Goal: Book appointment/travel/reservation

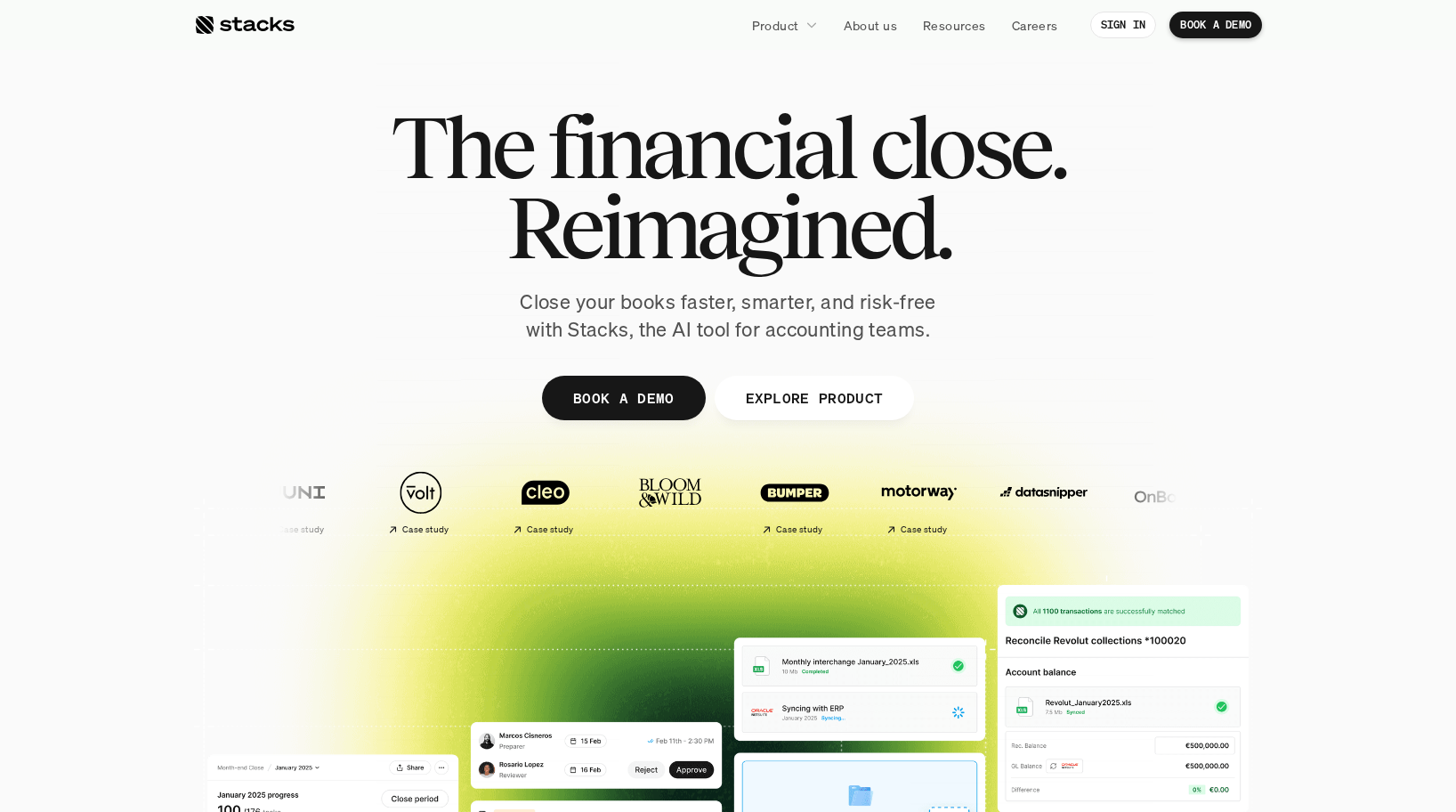
scroll to position [18, 0]
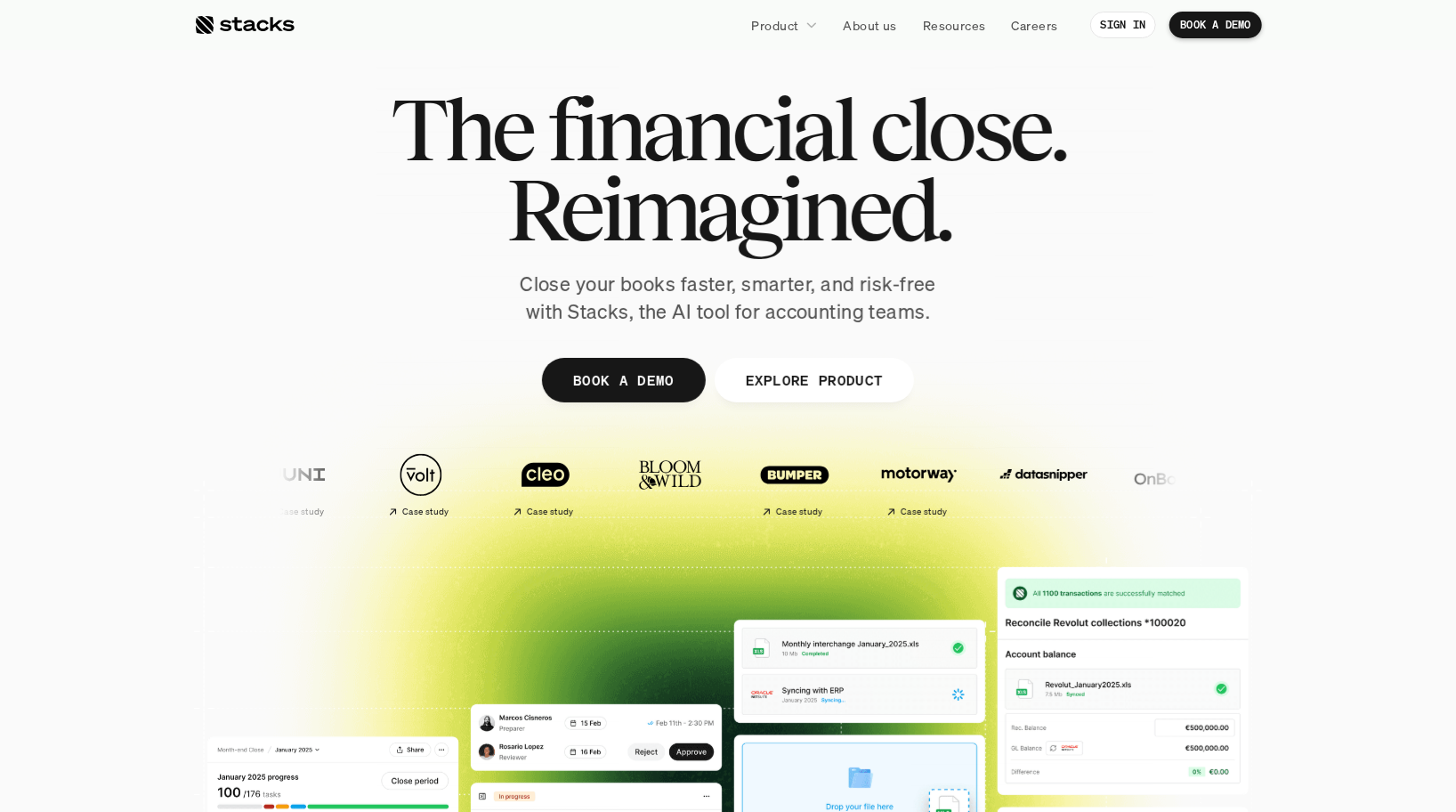
click at [641, 405] on div at bounding box center [728, 418] width 1068 height 801
click at [636, 387] on p "BOOK A DEMO" at bounding box center [623, 380] width 102 height 26
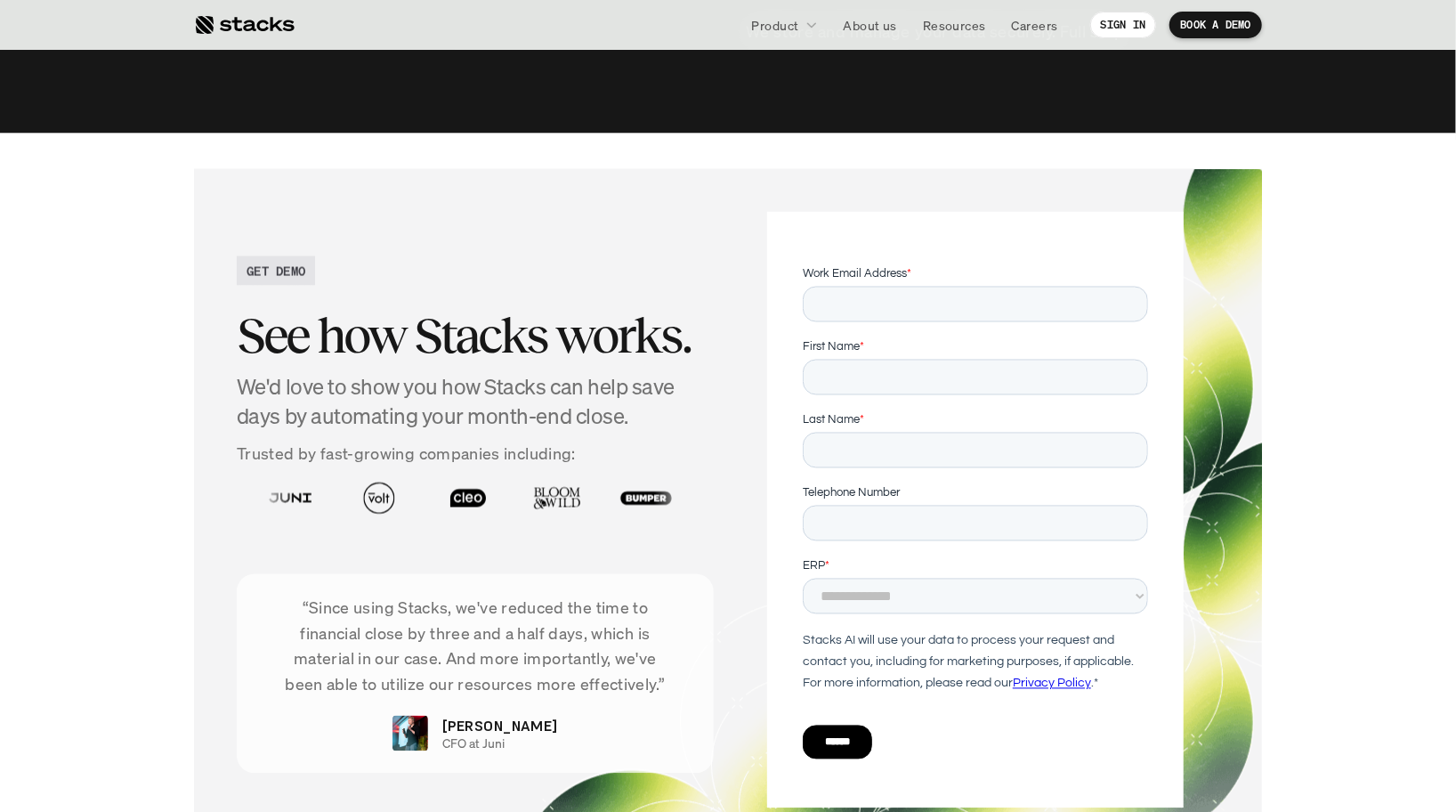
scroll to position [5873, 0]
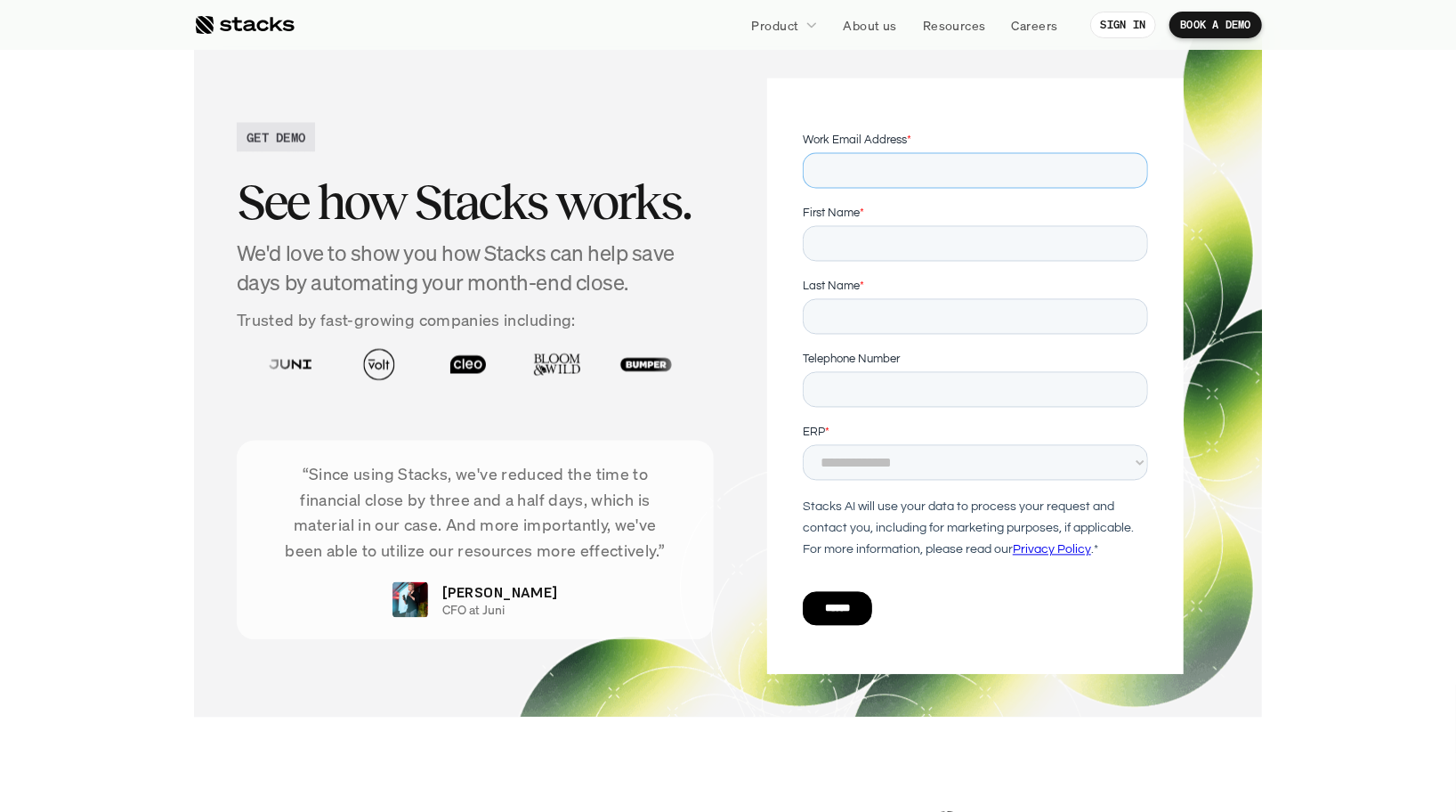
click at [838, 181] on input "Work Email Address *" at bounding box center [974, 171] width 345 height 35
click at [836, 253] on input "First Name *" at bounding box center [974, 244] width 345 height 35
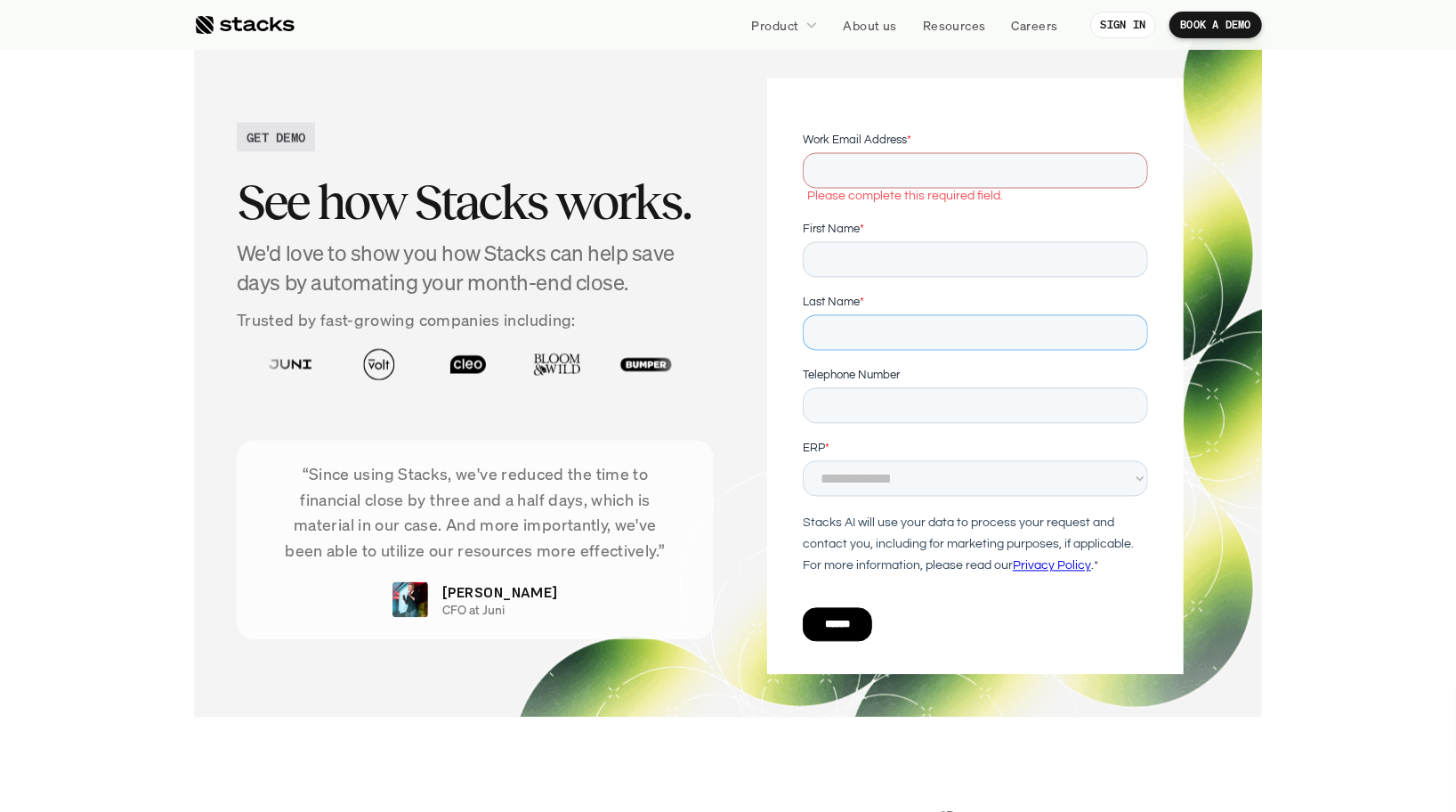
click at [844, 328] on div "Last Name *" at bounding box center [974, 322] width 345 height 57
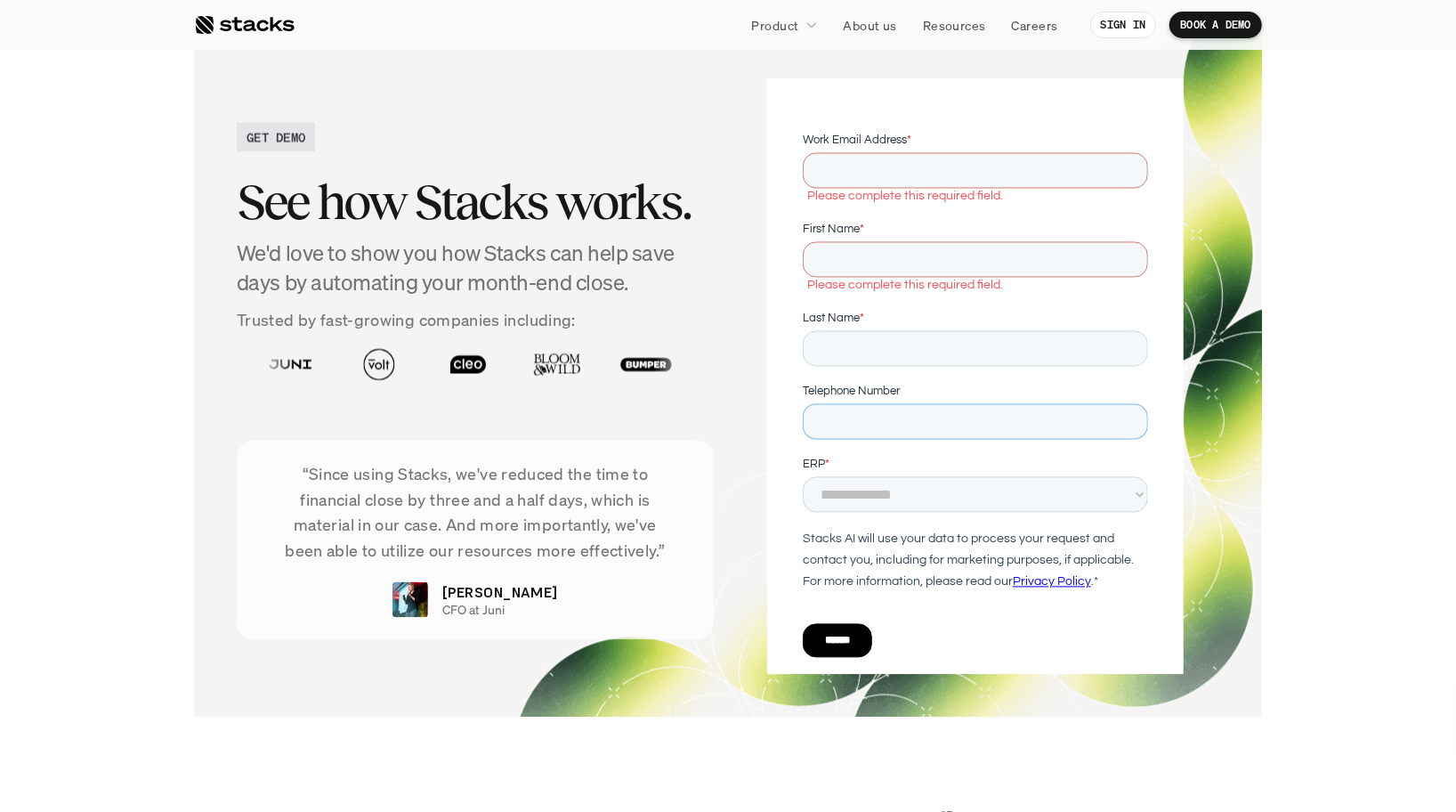
click at [843, 418] on div "Telephone Number" at bounding box center [974, 411] width 345 height 57
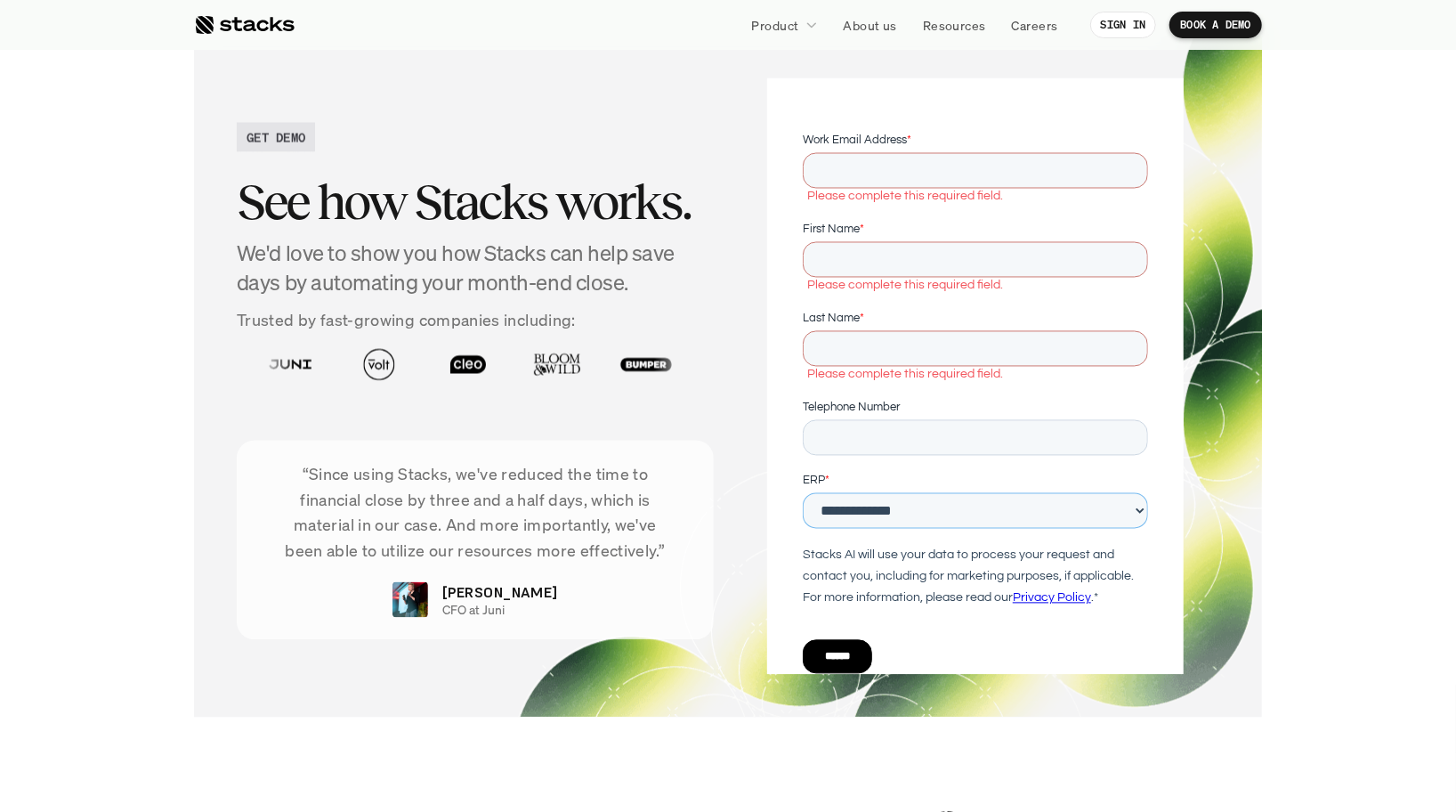
click at [856, 500] on select "**********" at bounding box center [974, 511] width 345 height 35
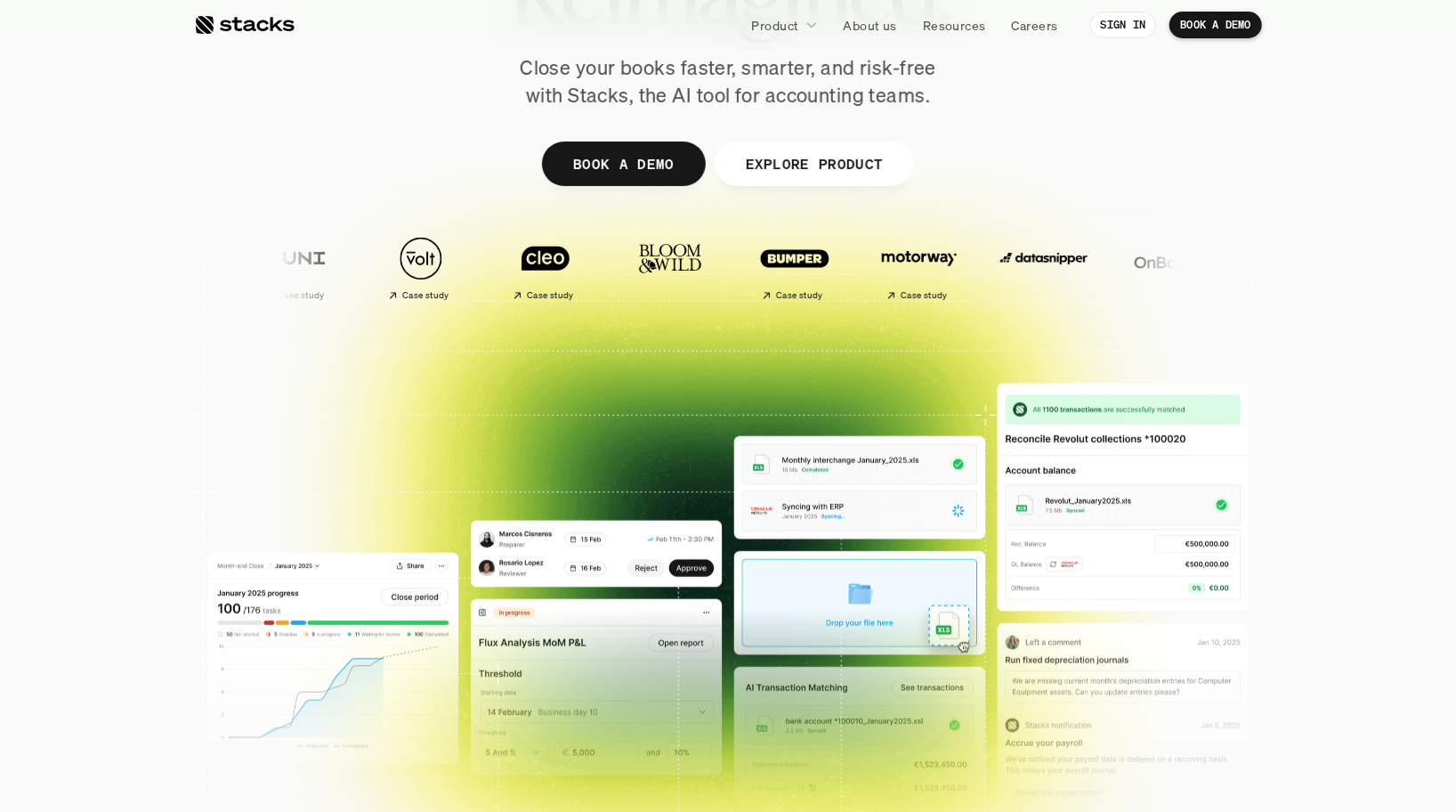
scroll to position [0, 0]
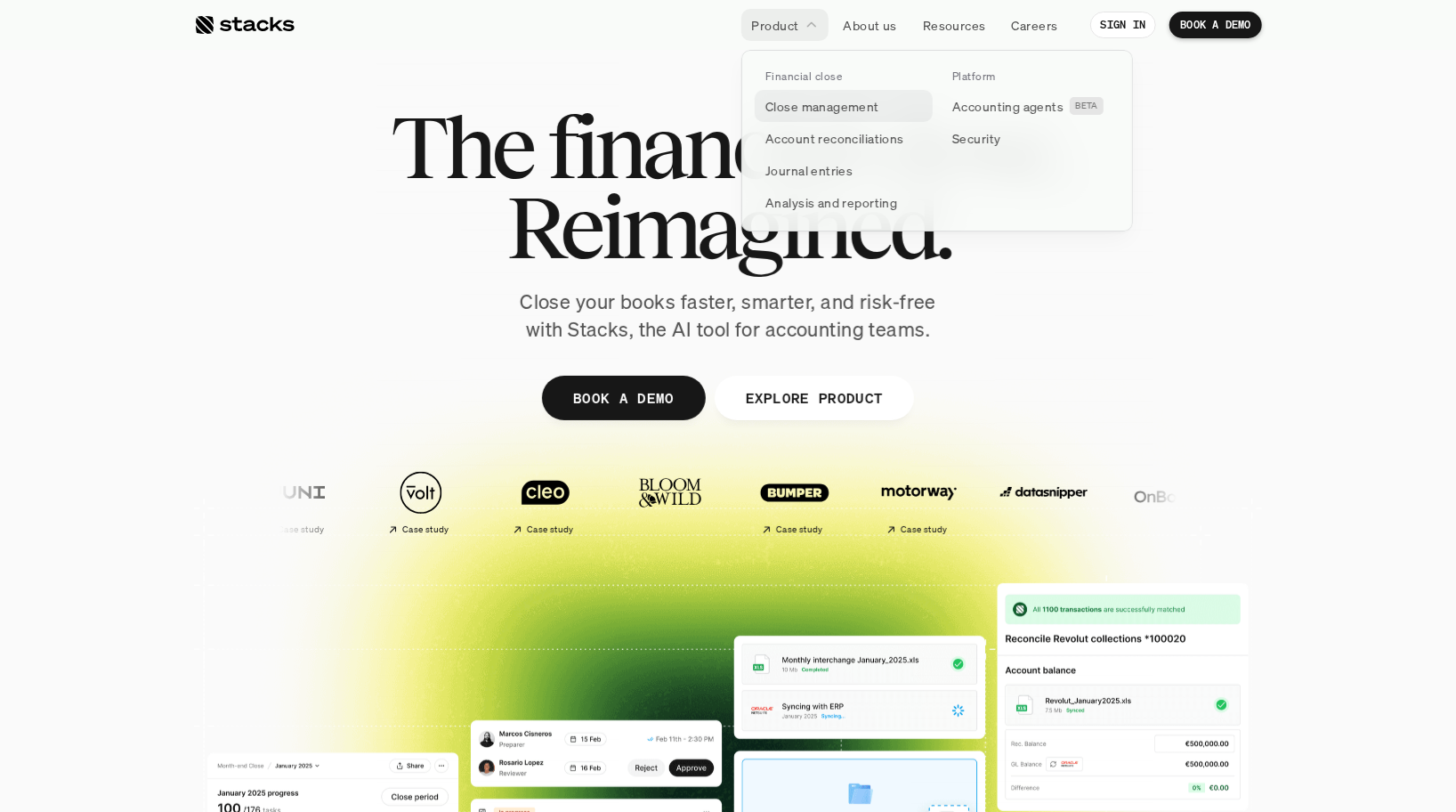
click at [803, 108] on p "Close management" at bounding box center [822, 106] width 114 height 19
